Goal: Task Accomplishment & Management: Use online tool/utility

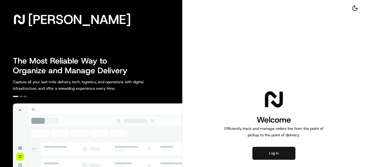
click at [280, 157] on button "Log in" at bounding box center [273, 153] width 43 height 13
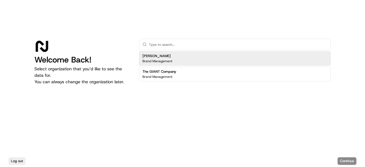
click at [166, 57] on h2 "[PERSON_NAME]" at bounding box center [157, 56] width 30 height 5
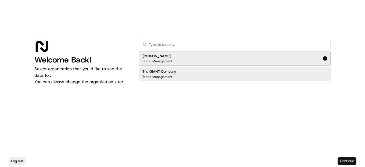
click at [342, 163] on button "Continue" at bounding box center [347, 161] width 19 height 8
